Goal: Task Accomplishment & Management: Use online tool/utility

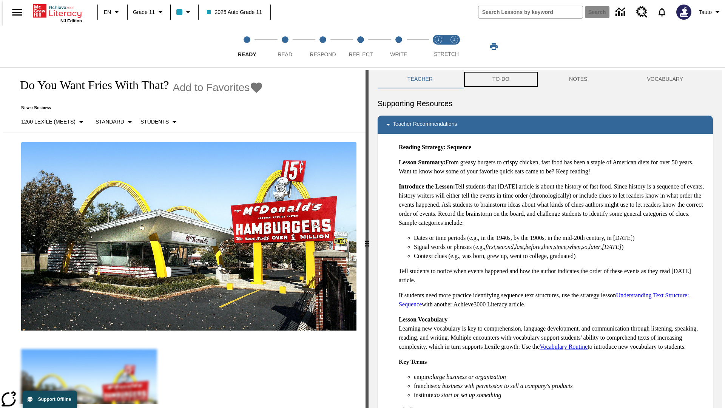
click at [500, 79] on button "TO-DO" at bounding box center [501, 79] width 77 height 18
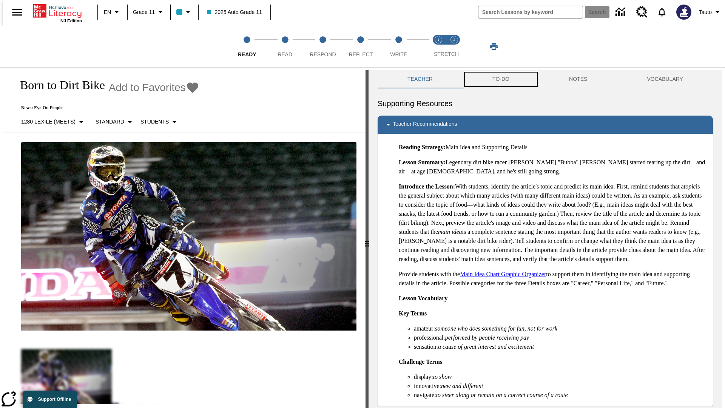
click at [500, 79] on button "TO-DO" at bounding box center [501, 79] width 77 height 18
